Goal: Register for event/course

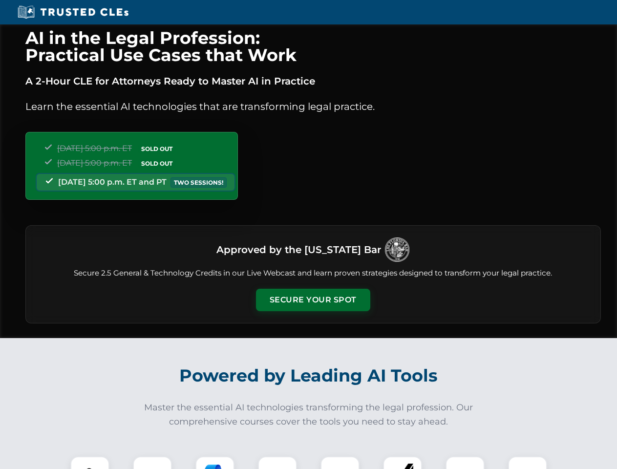
click at [313, 300] on button "Secure Your Spot" at bounding box center [313, 300] width 114 height 22
click at [90, 463] on img at bounding box center [90, 476] width 28 height 28
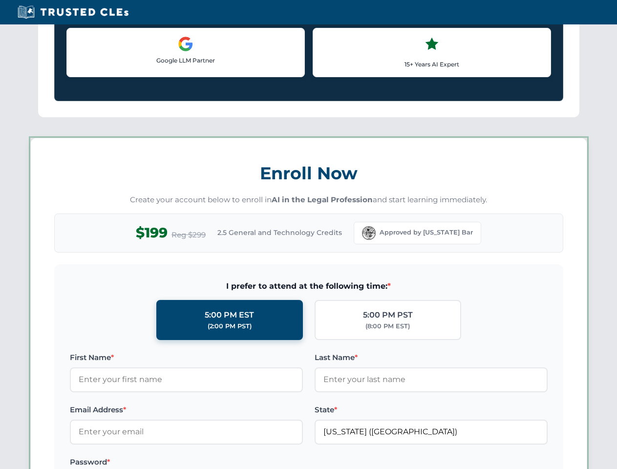
click at [215, 463] on label "Password *" at bounding box center [186, 462] width 233 height 12
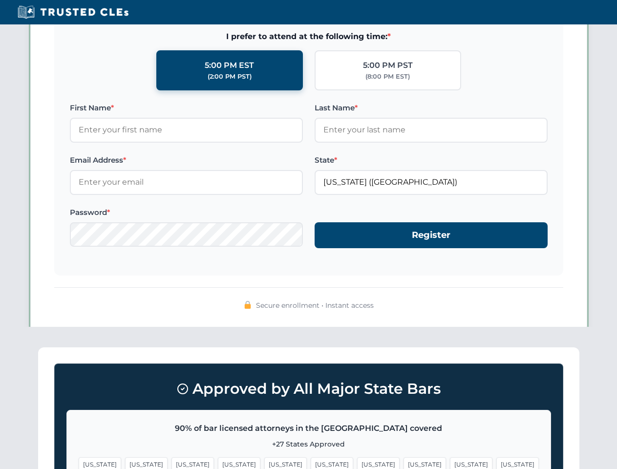
click at [450, 463] on span "[US_STATE]" at bounding box center [471, 464] width 43 height 14
